Goal: Use online tool/utility: Utilize a website feature to perform a specific function

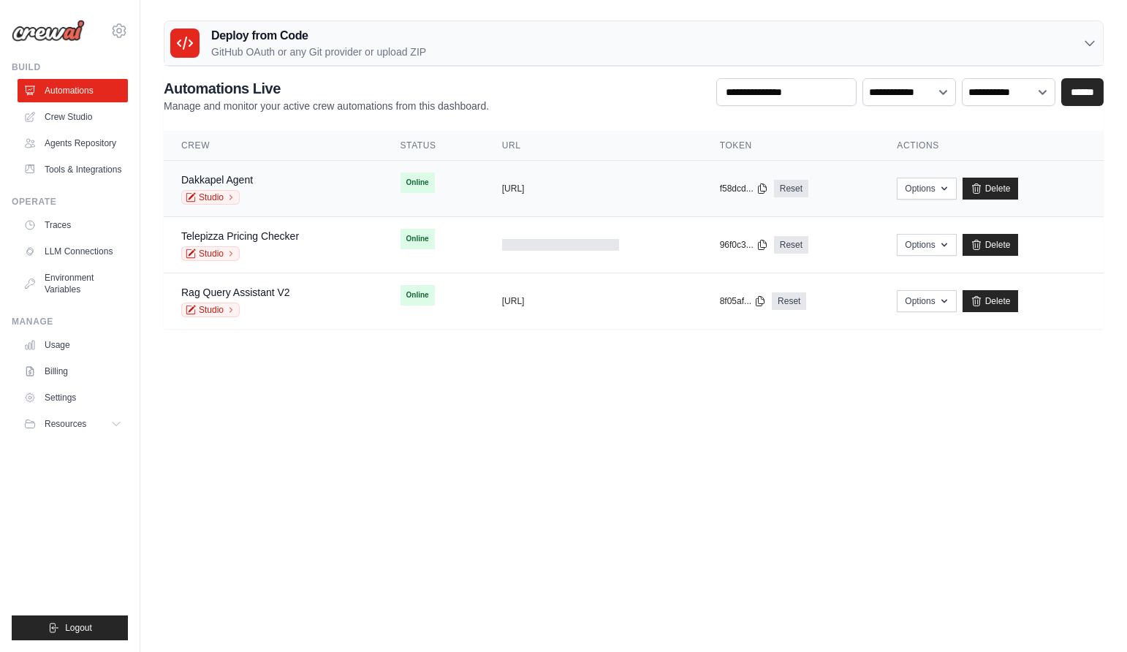
click at [292, 180] on div "Dakkapel Agent Studio" at bounding box center [273, 188] width 184 height 32
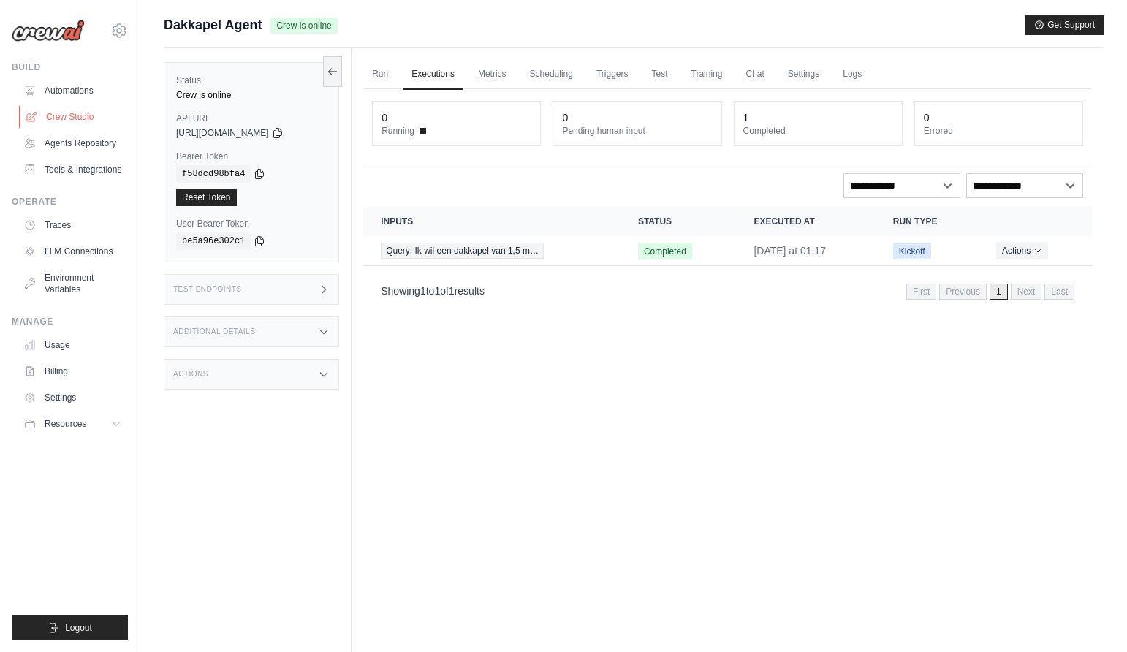
click at [64, 121] on link "Crew Studio" at bounding box center [74, 116] width 110 height 23
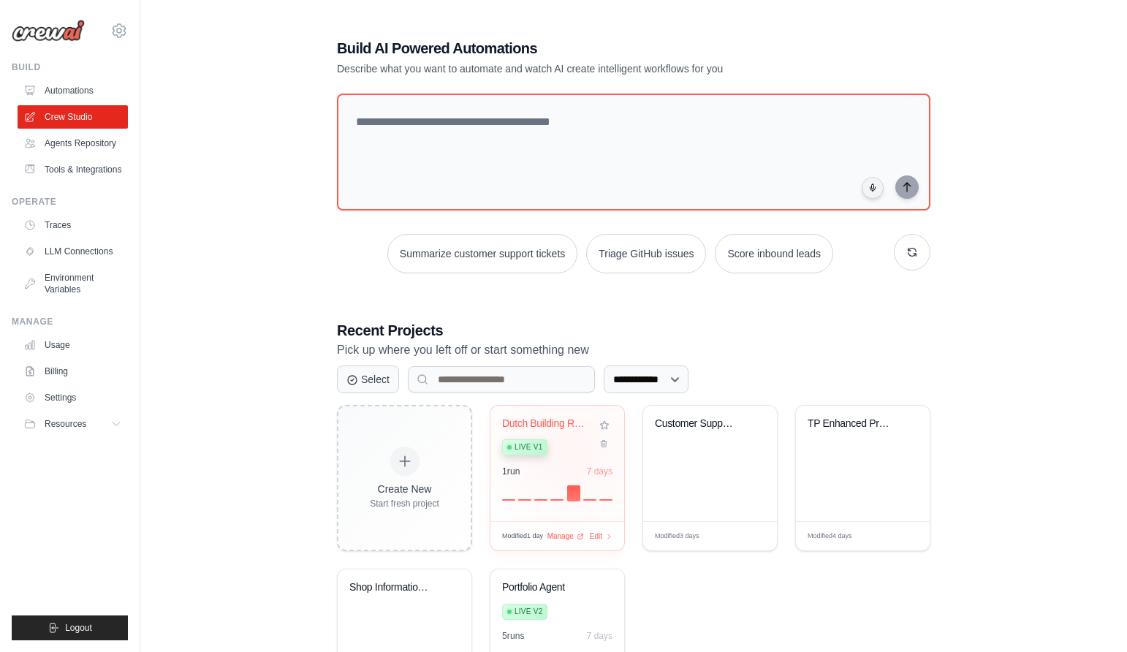
click at [568, 453] on div "Live v1" at bounding box center [546, 446] width 88 height 20
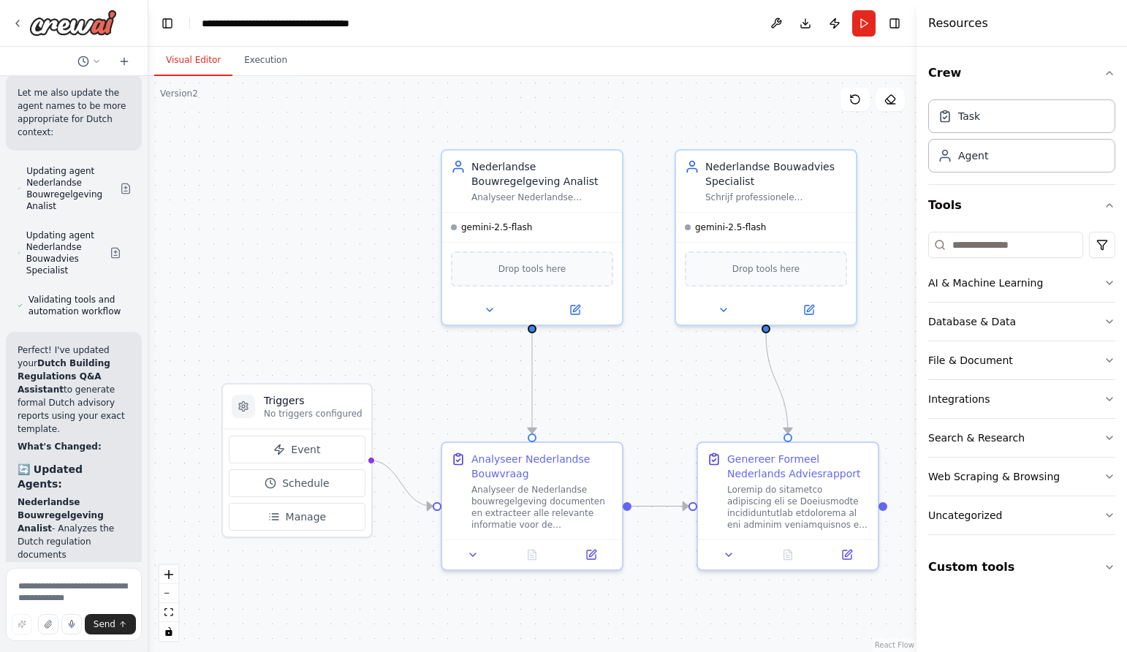
scroll to position [7763, 0]
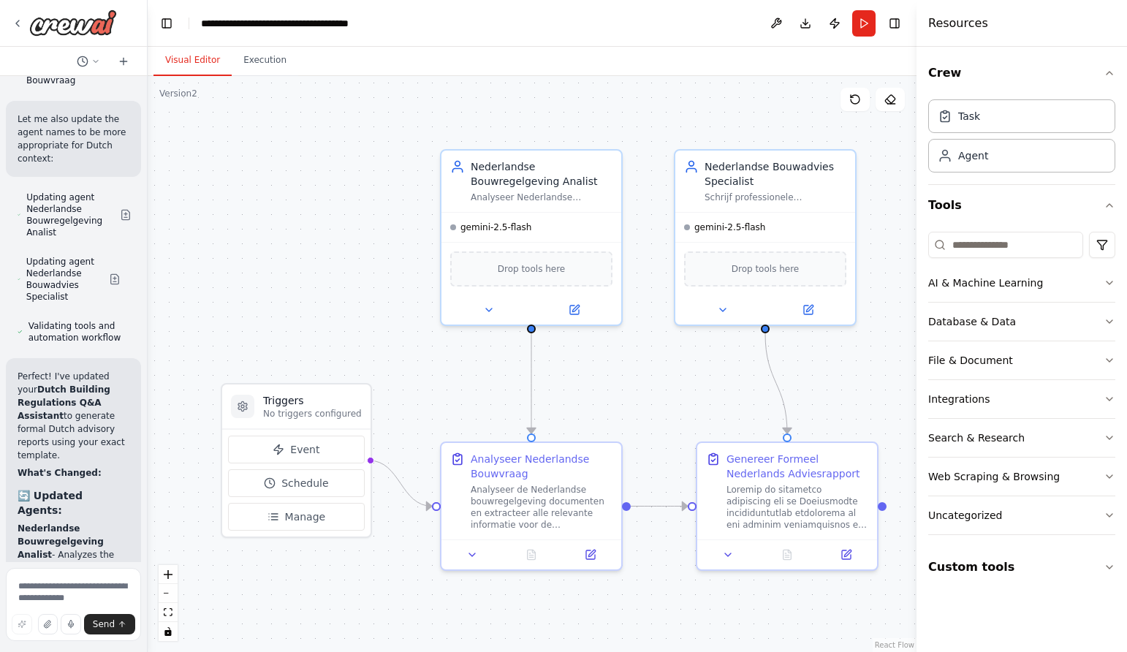
drag, startPoint x: 389, startPoint y: 357, endPoint x: 69, endPoint y: 483, distance: 343.1
click at [69, 483] on div "Hello! I'm the CrewAI assistant. What kind of automation do you want to build? …" at bounding box center [74, 326] width 148 height 652
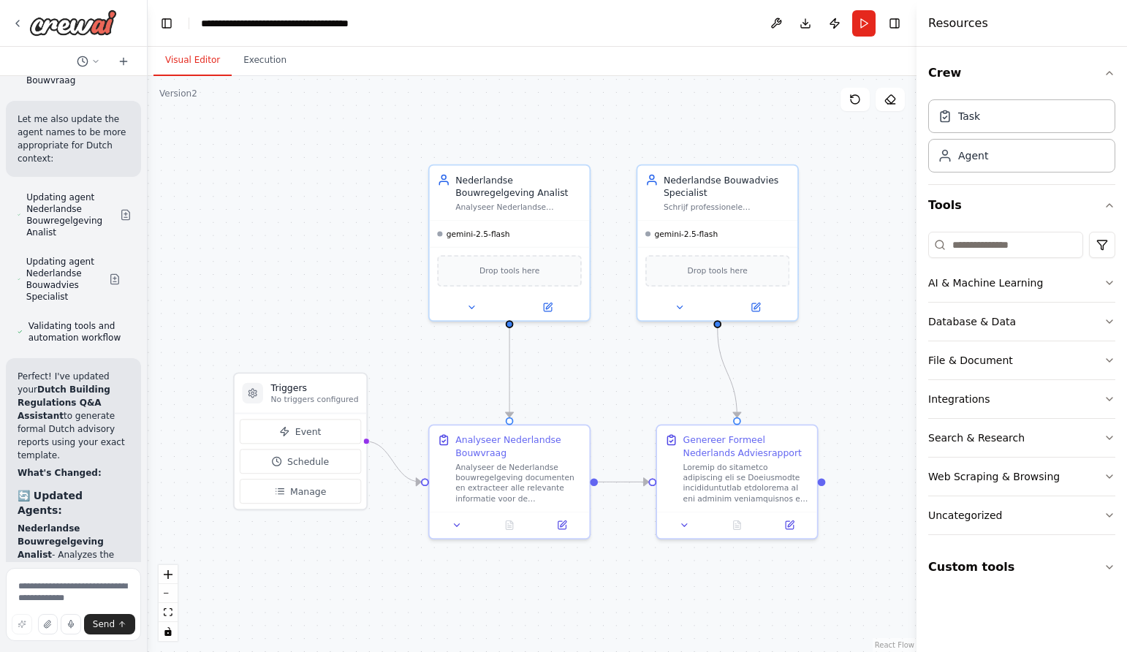
click at [863, 9] on header "**********" at bounding box center [532, 23] width 769 height 47
click at [864, 9] on header "**********" at bounding box center [532, 23] width 769 height 47
click at [864, 20] on button "Run" at bounding box center [863, 23] width 23 height 26
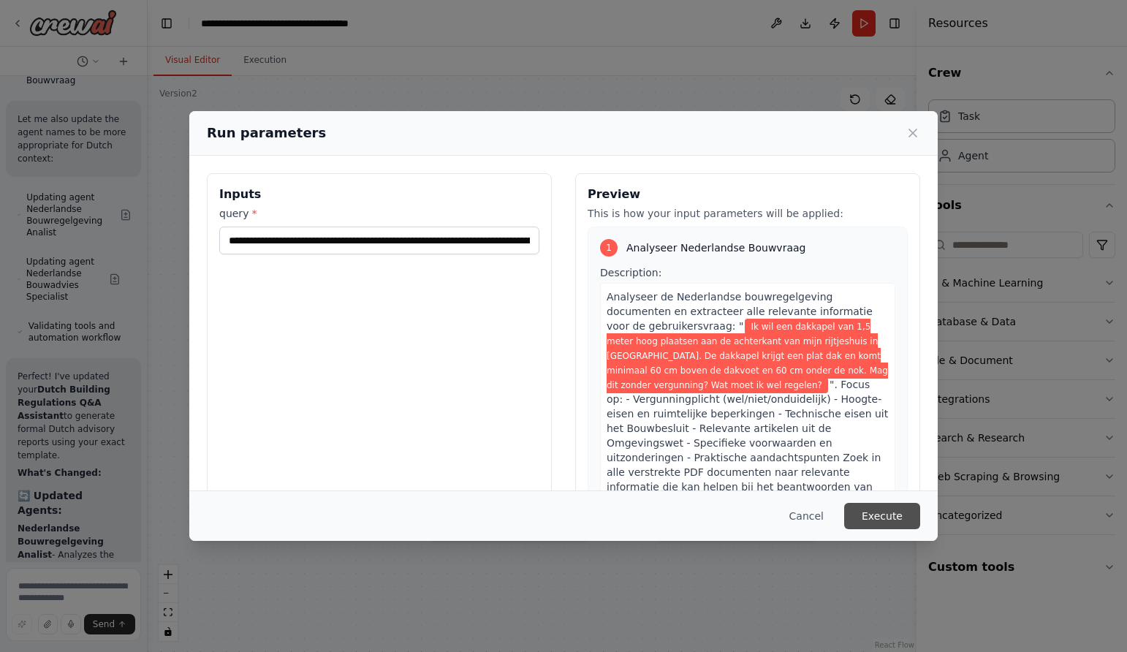
click at [876, 506] on button "Execute" at bounding box center [882, 516] width 76 height 26
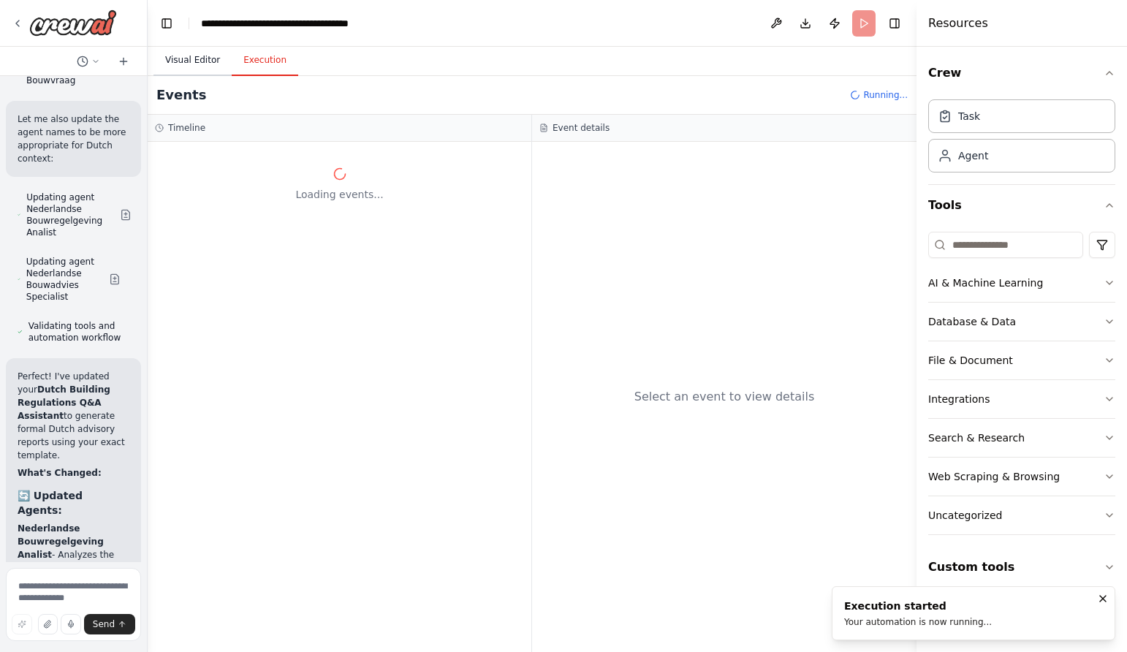
click at [192, 51] on button "Visual Editor" at bounding box center [192, 60] width 78 height 31
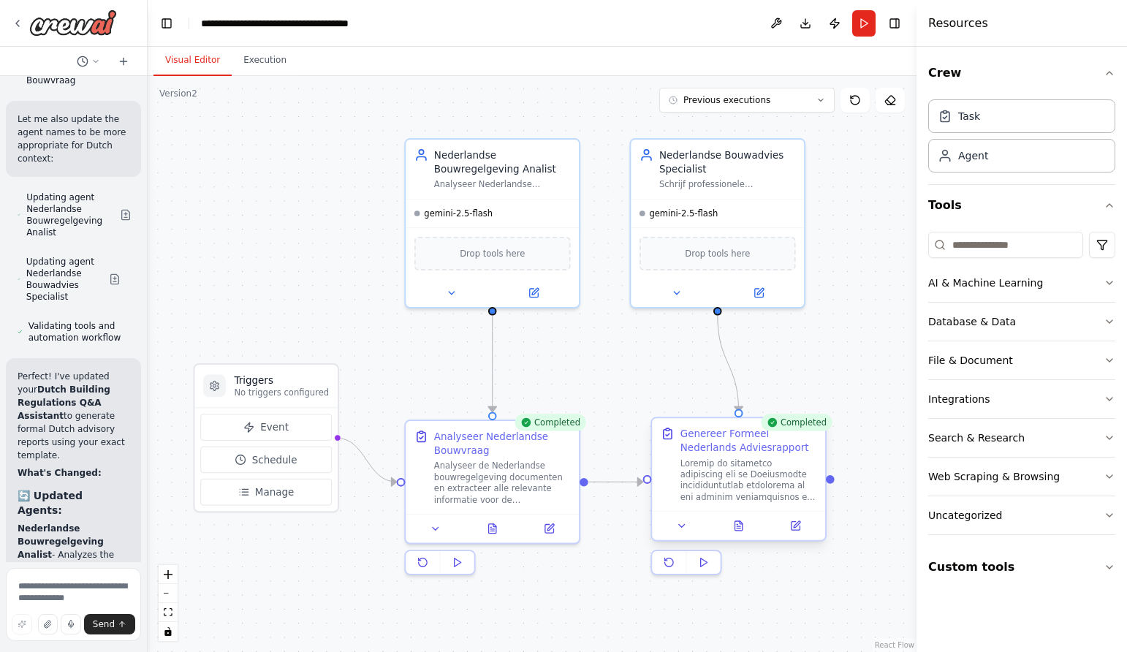
click at [717, 482] on div at bounding box center [748, 479] width 137 height 45
click at [777, 487] on div at bounding box center [747, 477] width 134 height 45
click at [265, 62] on button "Execution" at bounding box center [265, 60] width 66 height 31
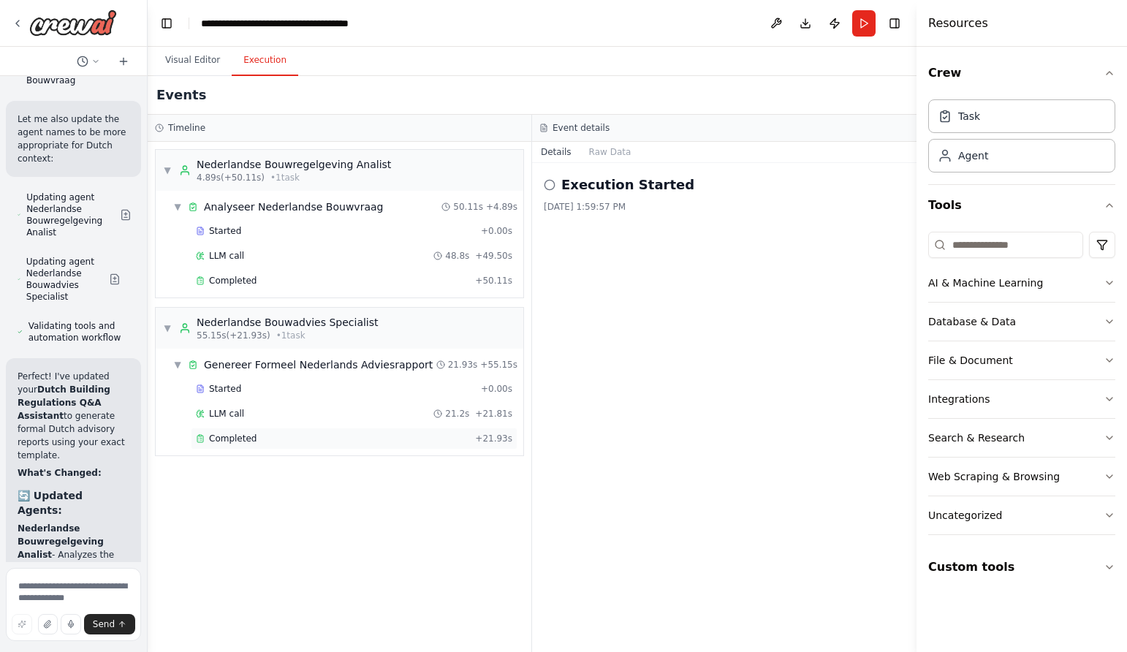
click at [301, 441] on div "Completed" at bounding box center [332, 439] width 273 height 12
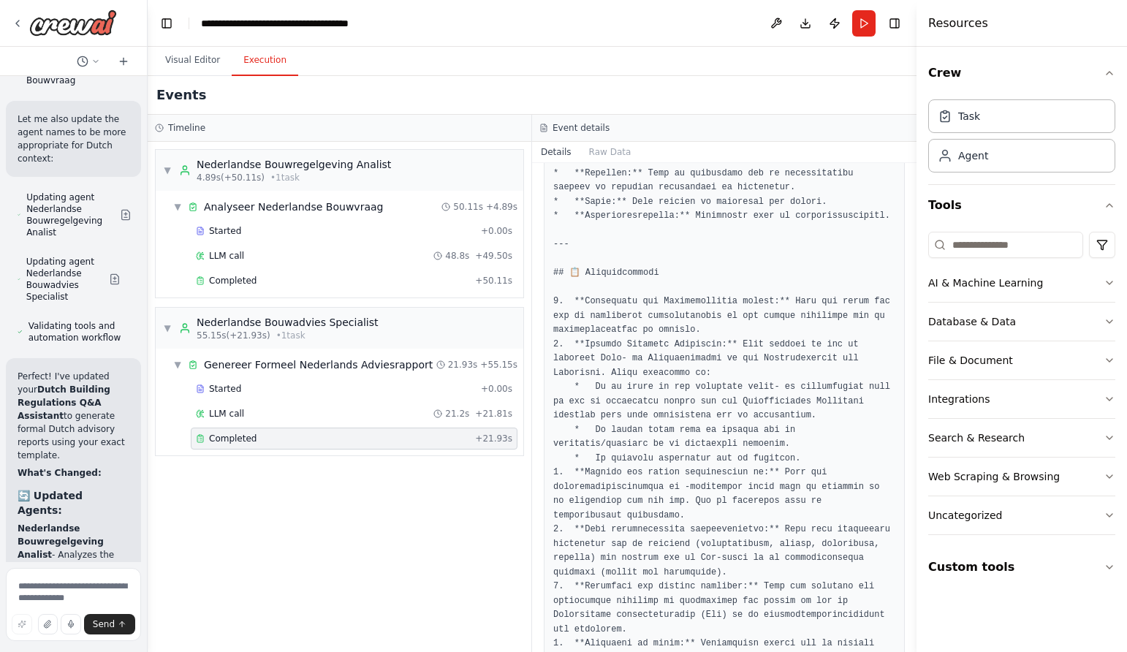
scroll to position [3349, 0]
